Goal: Task Accomplishment & Management: Manage account settings

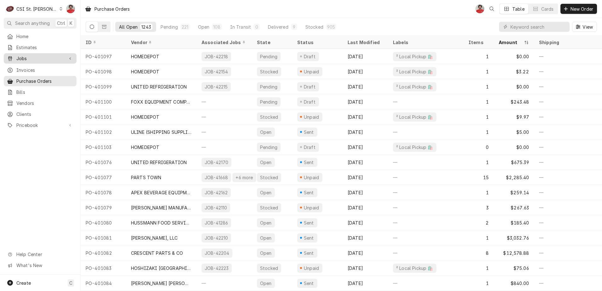
click at [33, 57] on span "Jobs" at bounding box center [40, 58] width 48 height 7
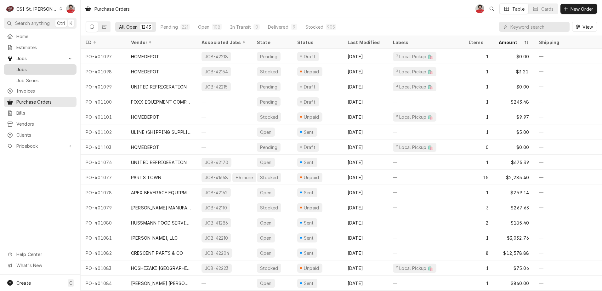
click at [36, 66] on span "Jobs" at bounding box center [44, 69] width 57 height 7
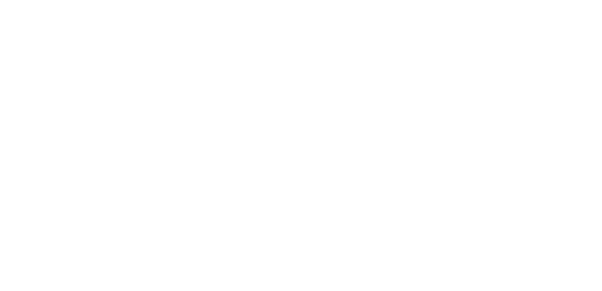
click at [550, 25] on div "Dynamic Content Wrapper" at bounding box center [301, 145] width 602 height 291
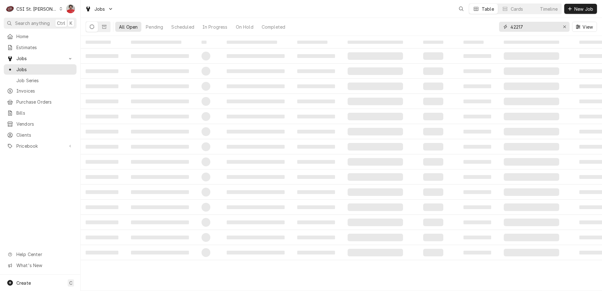
click at [548, 25] on input "42217" at bounding box center [533, 27] width 47 height 10
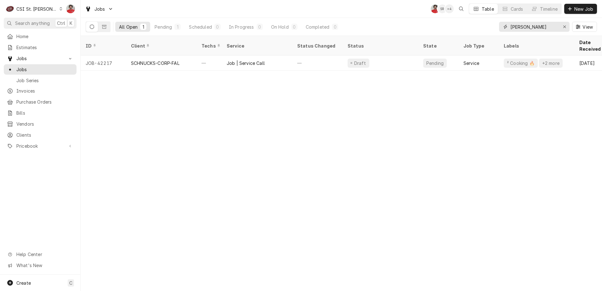
type input "Jack Flash"
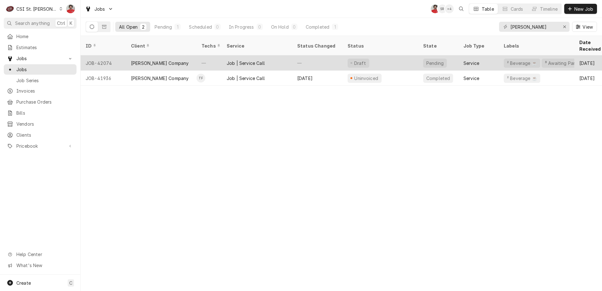
click at [293, 57] on div "—" at bounding box center [317, 62] width 50 height 15
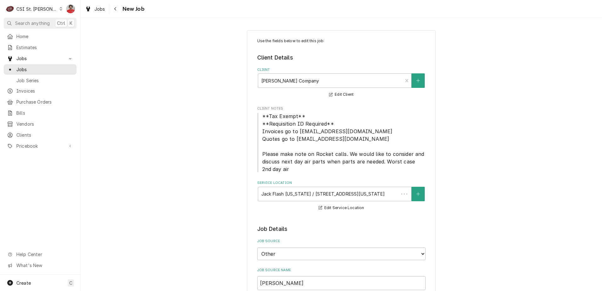
type textarea "x"
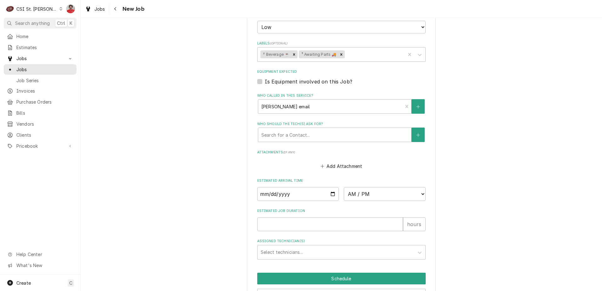
scroll to position [574, 0]
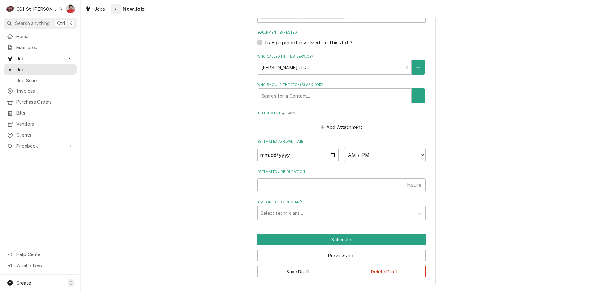
click at [116, 11] on div "Navigate back" at bounding box center [115, 9] width 6 height 6
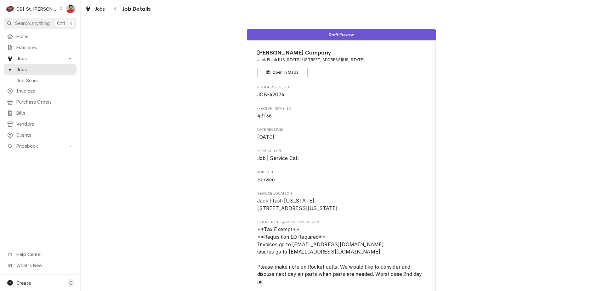
scroll to position [157, 0]
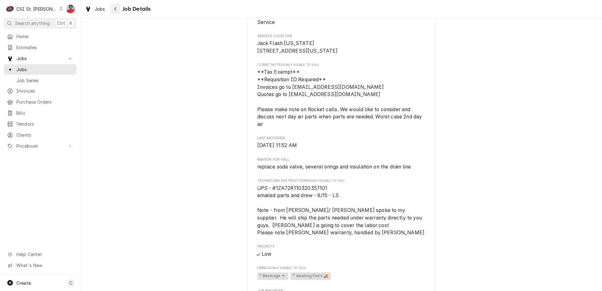
click at [117, 14] on button "Navigate back" at bounding box center [115, 9] width 10 height 10
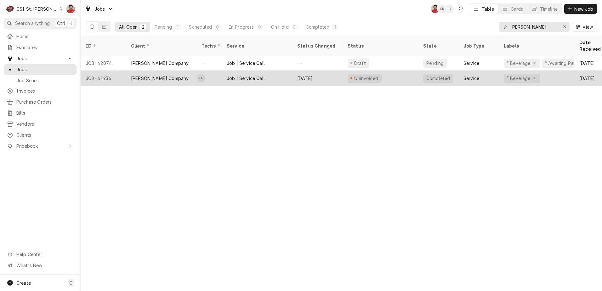
click at [275, 71] on div "Job | Service Call" at bounding box center [257, 78] width 71 height 15
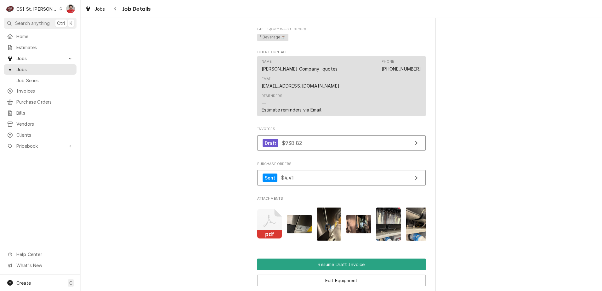
scroll to position [567, 0]
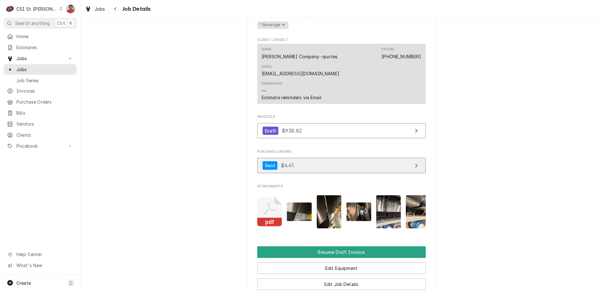
click at [289, 162] on span "$4.41" at bounding box center [287, 165] width 13 height 6
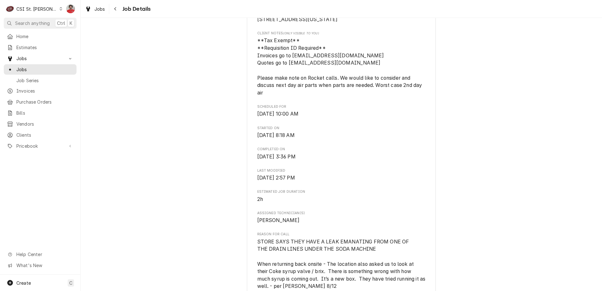
scroll to position [0, 0]
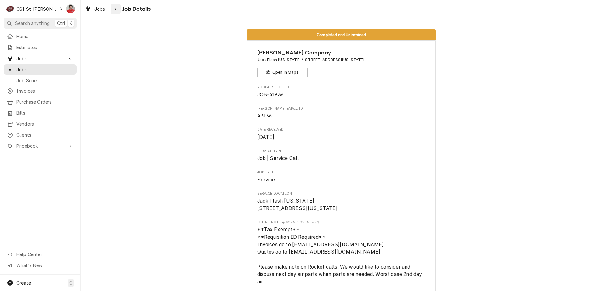
click at [120, 10] on button "Navigate back" at bounding box center [115, 9] width 10 height 10
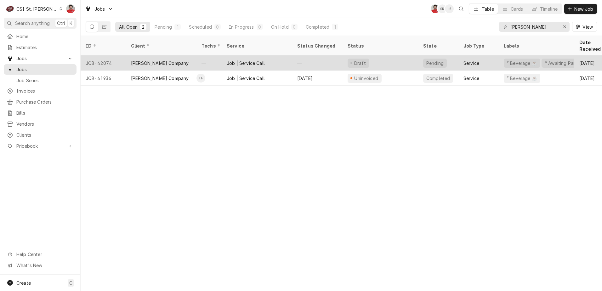
click at [433, 59] on div "Pending" at bounding box center [435, 63] width 24 height 9
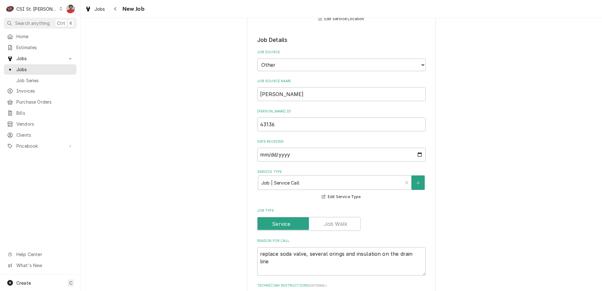
scroll to position [378, 0]
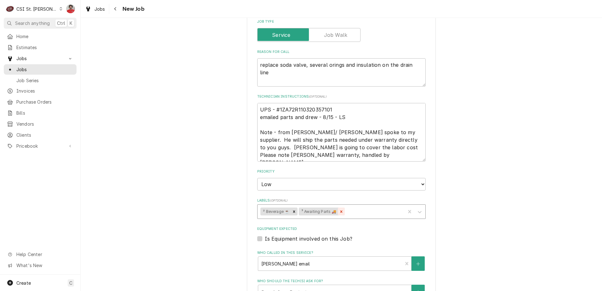
click at [340, 212] on icon "Remove ³ Awaiting Parts 🚚" at bounding box center [341, 211] width 4 height 4
click at [340, 212] on div "Labels" at bounding box center [351, 211] width 104 height 11
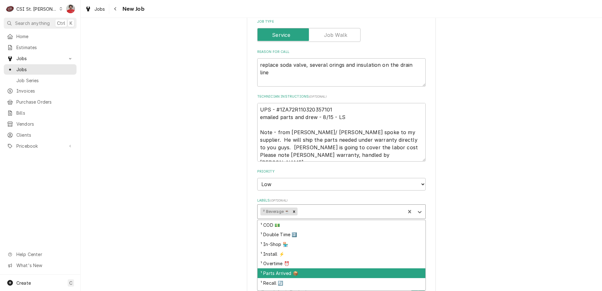
click at [303, 275] on div "¹ Parts Arrived 📦" at bounding box center [341, 273] width 168 height 10
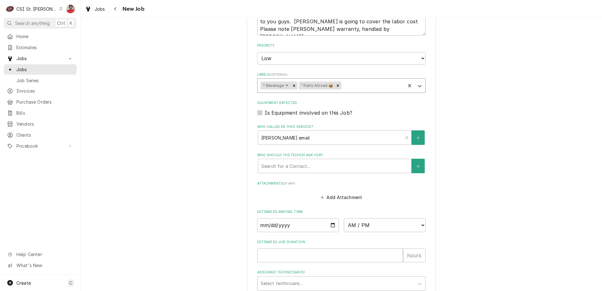
scroll to position [283, 0]
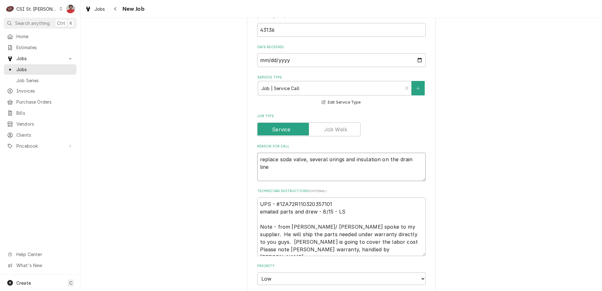
click at [291, 160] on textarea "replace soda valve, several orings and insulation on the drain line" at bounding box center [341, 167] width 168 height 28
type textarea "x"
type textarea "replace soda valve, several orings and insulation on the drain line"
type textarea "x"
type textarea "S replace soda valve, several orings and insulation on the drain line"
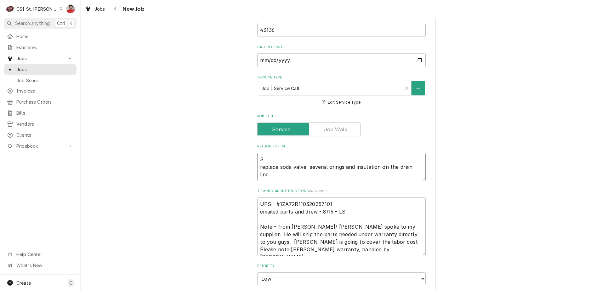
type textarea "x"
type textarea "St replace soda valve, several orings and insulation on the drain line"
type textarea "x"
type textarea "Sta replace soda valve, several orings and insulation on the drain line"
type textarea "x"
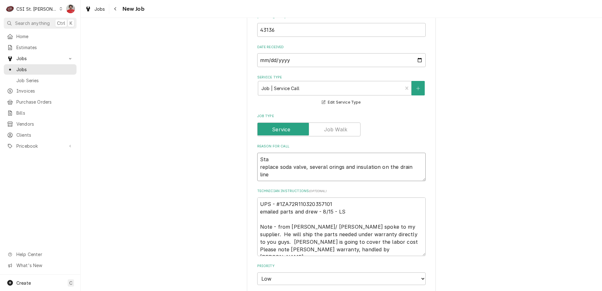
type textarea "Stag replace soda valve, several orings and insulation on the drain line"
type textarea "x"
type textarea "Stage replace soda valve, several orings and insulation on the drain line"
type textarea "x"
type textarea "Staged replace soda valve, several orings and insulation on the drain line"
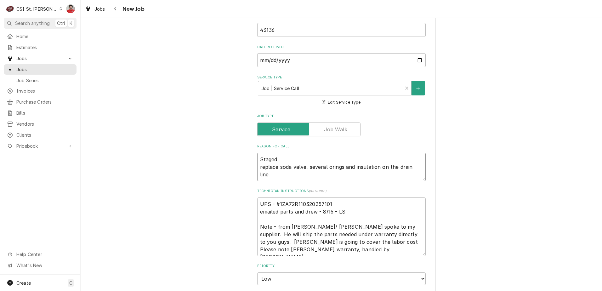
type textarea "x"
type textarea "Staged replace soda valve, several orings and insulation on the drain line"
type textarea "x"
type textarea "Staged p replace soda valve, several orings and insulation on the drain line"
type textarea "x"
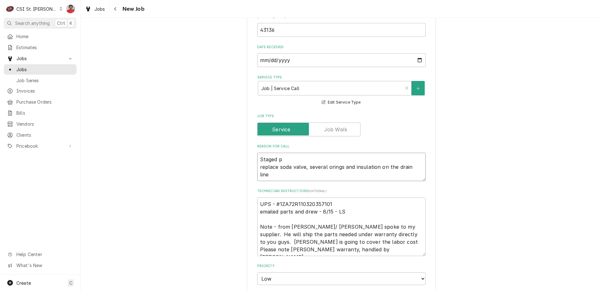
type textarea "Staged pa replace soda valve, several orings and insulation on the drain line"
type textarea "x"
type textarea "Staged par replace soda valve, several orings and insulation on the drain line"
type textarea "x"
type textarea "Staged part replace soda valve, several orings and insulation on the drain line"
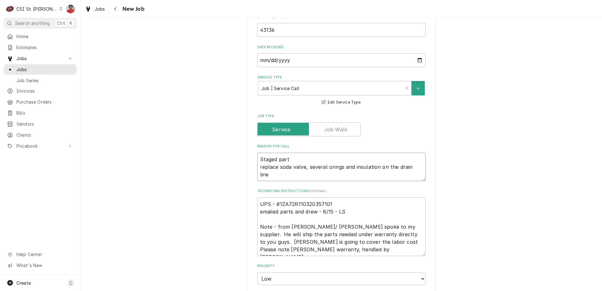
type textarea "x"
type textarea "Staged partr replace soda valve, several orings and insulation on the drain line"
type textarea "x"
type textarea "Staged part replace soda valve, several orings and insulation on the drain line"
type textarea "x"
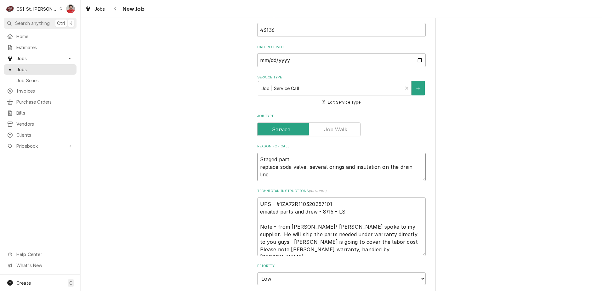
type textarea "Staged par replace soda valve, several orings and insulation on the drain line"
type textarea "x"
type textarea "Staged part replace soda valve, several orings and insulation on the drain line"
type textarea "x"
type textarea "Staged parts replace soda valve, several orings and insulation on the drain line"
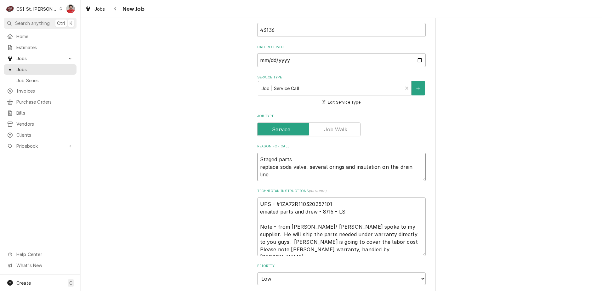
type textarea "x"
type textarea "Staged parts replace soda valve, several orings and insulation on the drain line"
type textarea "x"
type textarea "Staged parts to replace soda valve, several orings and insulation on the drain …"
type textarea "x"
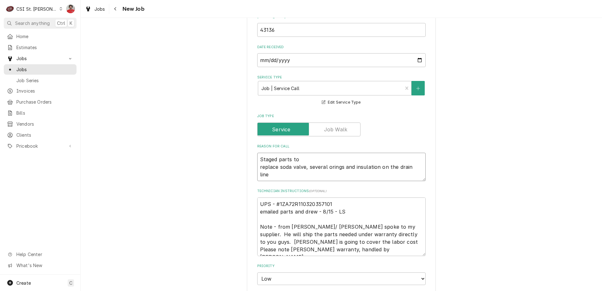
type textarea "Staged parts to replace soda valve, several orings and insulation on the drain …"
type textarea "x"
type textarea "Staged parts to S replace soda valve, several orings and insulation on the drai…"
type textarea "x"
type textarea "Staged parts to Sr replace soda valve, several orings and insulation on the dra…"
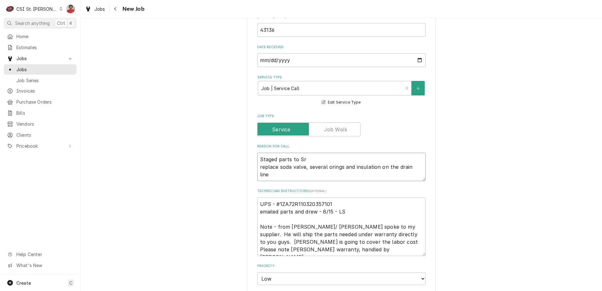
type textarea "x"
type textarea "Staged parts to Sre replace soda valve, several orings and insulation on the dr…"
type textarea "x"
type textarea "Staged parts to Sr replace soda valve, several orings and insulation on the dra…"
type textarea "x"
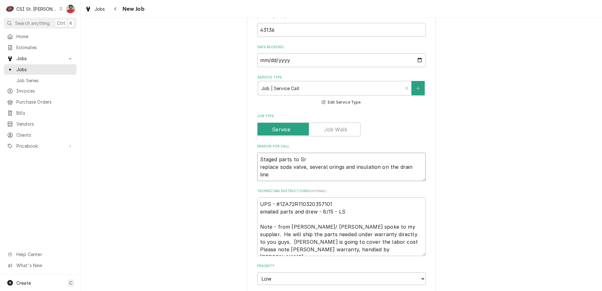
type textarea "Staged parts to S replace soda valve, several orings and insulation on the drai…"
type textarea "x"
type textarea "Staged parts to replace soda valve, several orings and insulation on the drain …"
type textarea "x"
type textarea "Staged parts to R replace soda valve, several orings and insulation on the drai…"
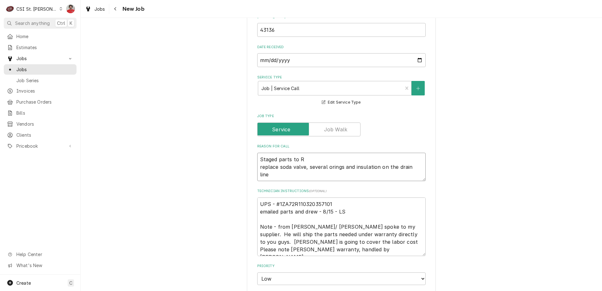
type textarea "x"
type textarea "Staged parts to RE replace soda valve, several orings and insulation on the dra…"
type textarea "x"
type textarea "Staged parts to REs replace soda valve, several orings and insulation on the dr…"
type textarea "x"
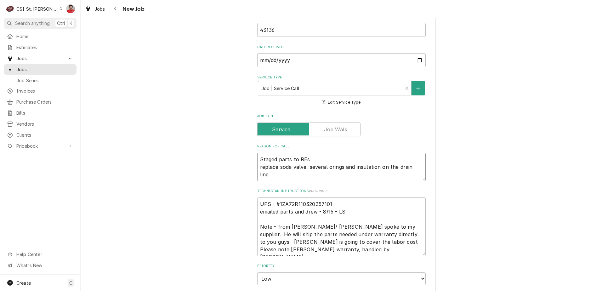
type textarea "Staged parts to REse replace soda valve, several orings and insulation on the d…"
type textarea "x"
type textarea "Staged parts to REser replace soda valve, several orings and insulation on the …"
type textarea "x"
type textarea "Staged parts to REserv replace soda valve, several orings and insulation on the…"
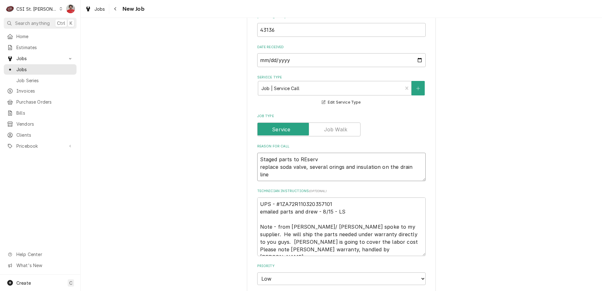
type textarea "x"
type textarea "Staged parts to REserve replace soda valve, several orings and insulation on th…"
type textarea "x"
type textarea "Staged parts to REserv replace soda valve, several orings and insulation on the…"
type textarea "x"
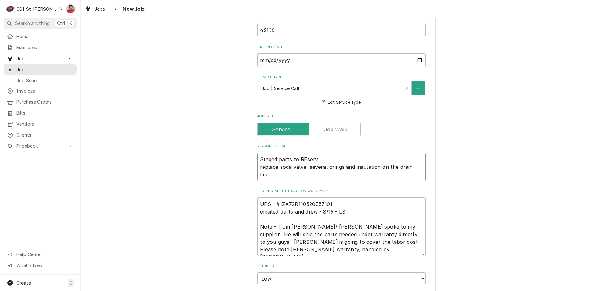
type textarea "Staged parts to REser replace soda valve, several orings and insulation on the …"
type textarea "x"
type textarea "Staged parts to REse replace soda valve, several orings and insulation on the d…"
type textarea "x"
type textarea "Staged parts to REs replace soda valve, several orings and insulation on the dr…"
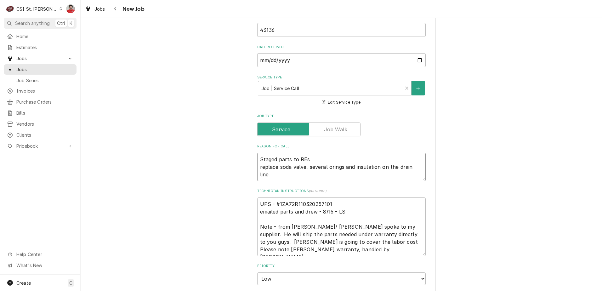
type textarea "x"
type textarea "Staged parts to RE replace soda valve, several orings and insulation on the dra…"
type textarea "x"
type textarea "Staged parts to R replace soda valve, several orings and insulation on the drai…"
type textarea "x"
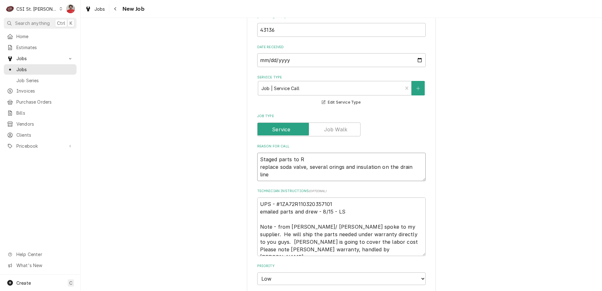
type textarea "Staged parts to Re replace soda valve, several orings and insulation on the dra…"
type textarea "x"
type textarea "Staged parts to Res replace soda valve, several orings and insulation on the dr…"
type textarea "x"
type textarea "Staged parts to Rese replace soda valve, several orings and insulation on the d…"
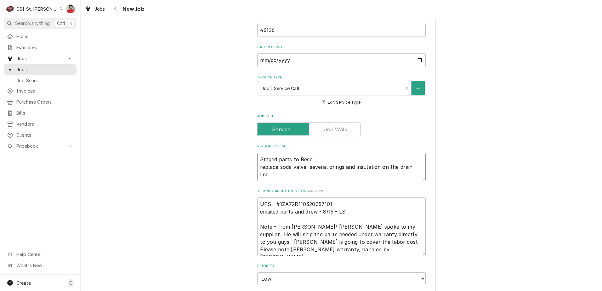
type textarea "x"
type textarea "Staged parts to Reserv replace soda valve, several orings and insulation on the…"
type textarea "x"
type textarea "Staged parts to Reserve replace soda valve, several orings and insulation on th…"
type textarea "x"
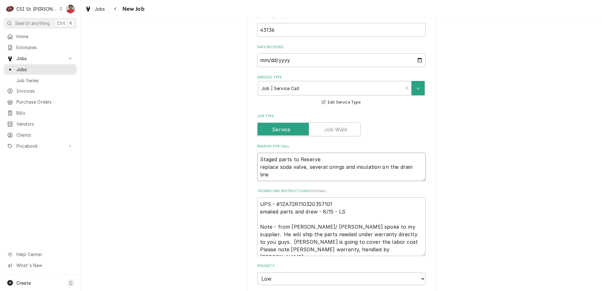
type textarea "Staged parts to Reserve replace soda valve, several orings and insulation on th…"
type textarea "x"
type textarea "Staged parts to Reserve s replace soda valve, several orings and insulation on …"
type textarea "x"
type textarea "Staged parts to Reserve sh replace soda valve, several orings and insulation on…"
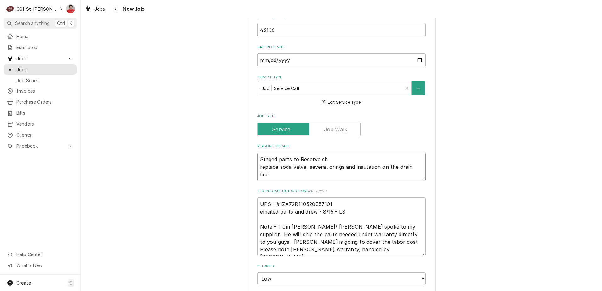
type textarea "x"
type textarea "Staged parts to Reserve she replace soda valve, several orings and insulation o…"
type textarea "x"
type textarea "Staged parts to Reserve shel replace soda valve, several orings and insulation …"
type textarea "x"
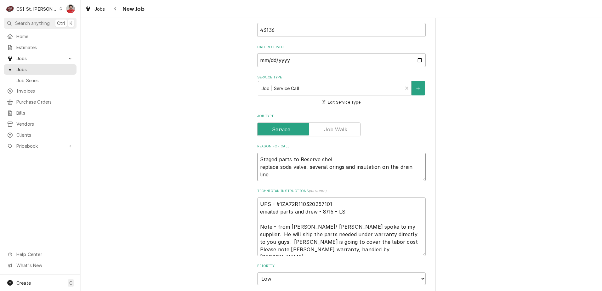
type textarea "Staged parts to Reserve shelf replace soda valve, several orings and insulation…"
type textarea "x"
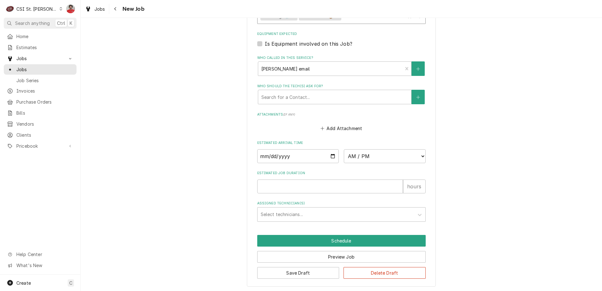
scroll to position [574, 0]
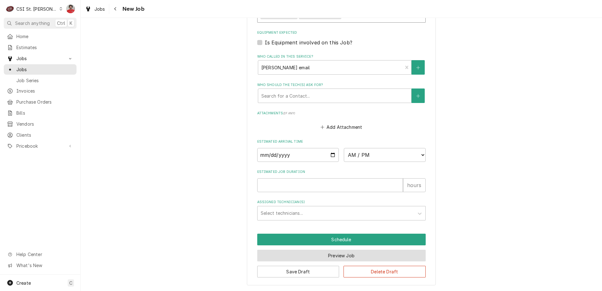
type textarea "Staged parts to Reserve shelf replace soda valve, several orings and insulation…"
click at [304, 253] on button "Preview Job" at bounding box center [341, 256] width 168 height 12
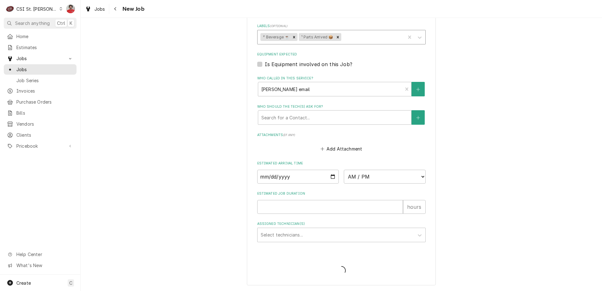
type textarea "x"
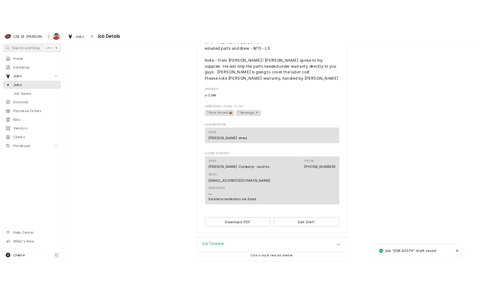
scroll to position [355, 0]
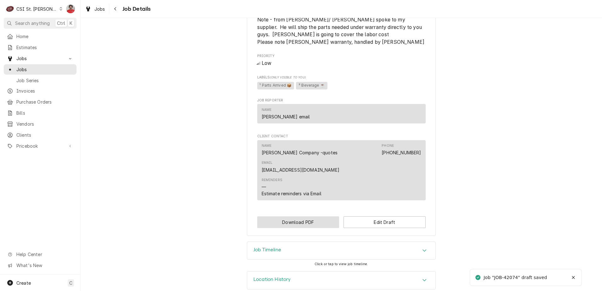
click at [311, 216] on button "Download PDF" at bounding box center [298, 222] width 82 height 12
